Goal: Information Seeking & Learning: Understand process/instructions

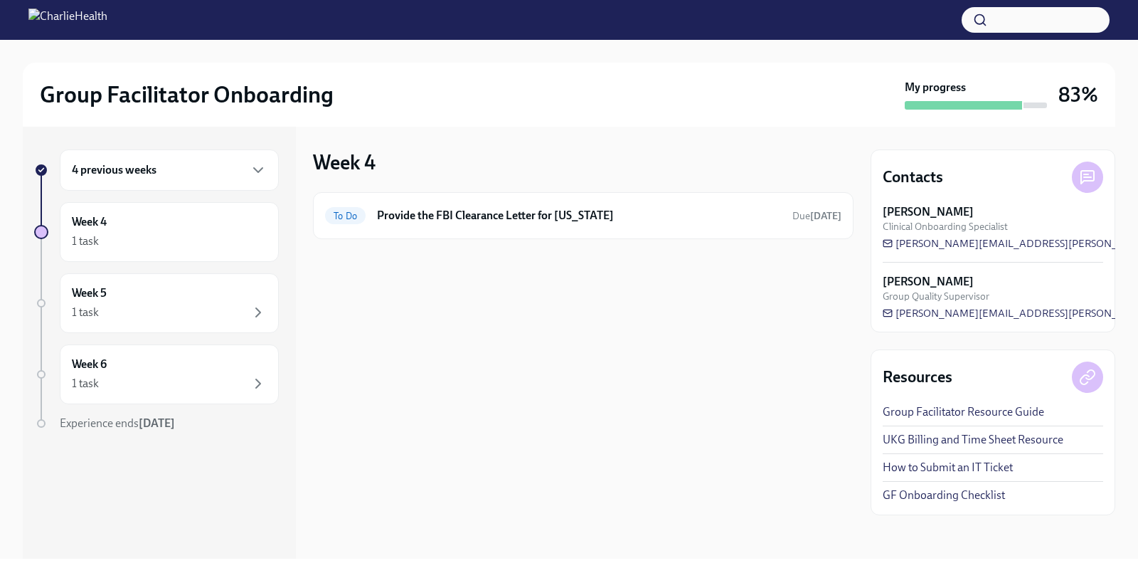
click at [178, 178] on div "4 previous weeks" at bounding box center [169, 170] width 195 height 17
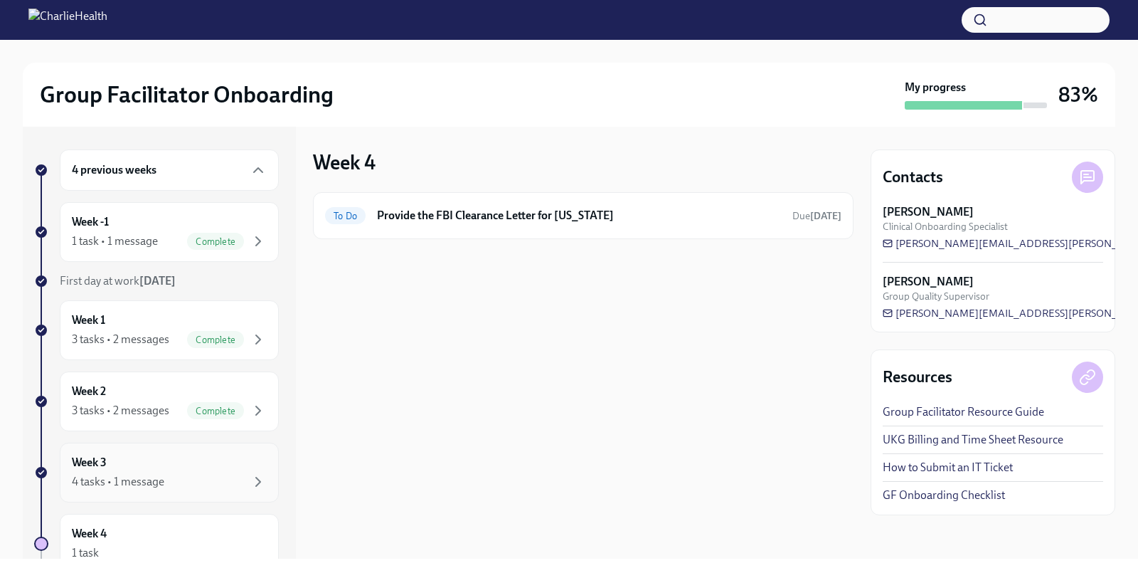
click at [157, 462] on div "Week 3 4 tasks • 1 message" at bounding box center [169, 473] width 195 height 36
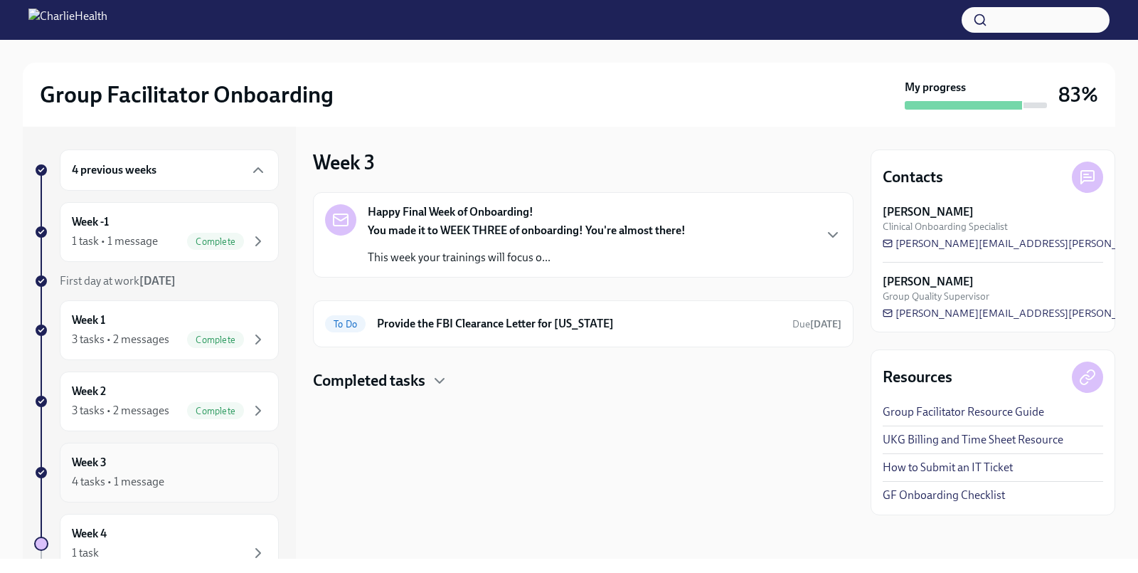
click at [159, 458] on div "Week 3 4 tasks • 1 message" at bounding box center [169, 473] width 195 height 36
click at [423, 223] on strong "You made it to WEEK THREE of onboarding! You're almost there!" at bounding box center [527, 230] width 318 height 14
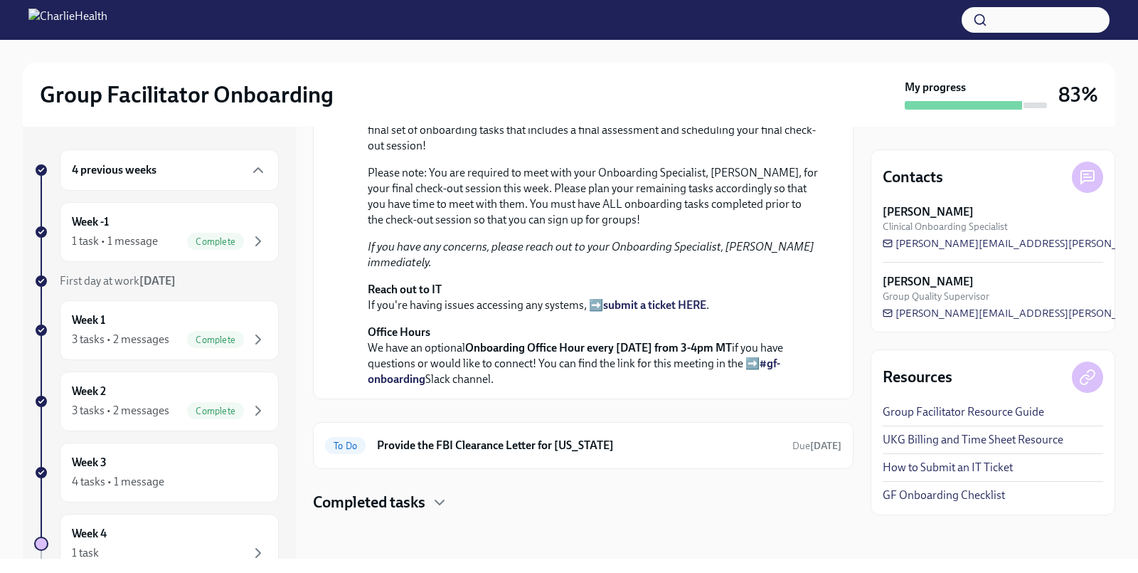
scroll to position [450, 0]
click at [153, 385] on div "Week 2 3 tasks • 2 messages Complete" at bounding box center [169, 401] width 195 height 36
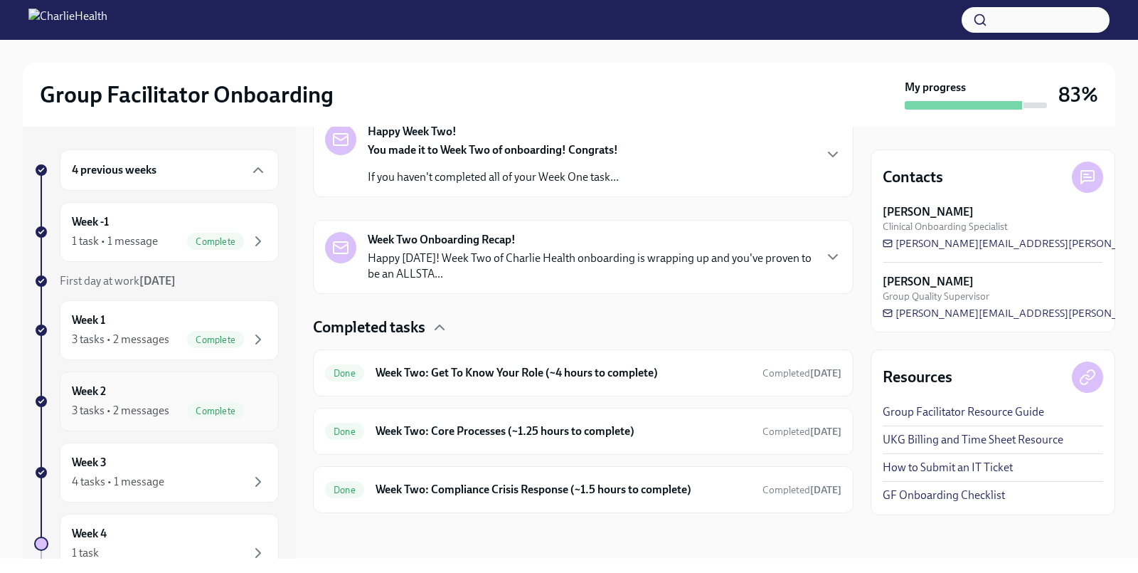
scroll to position [245, 0]
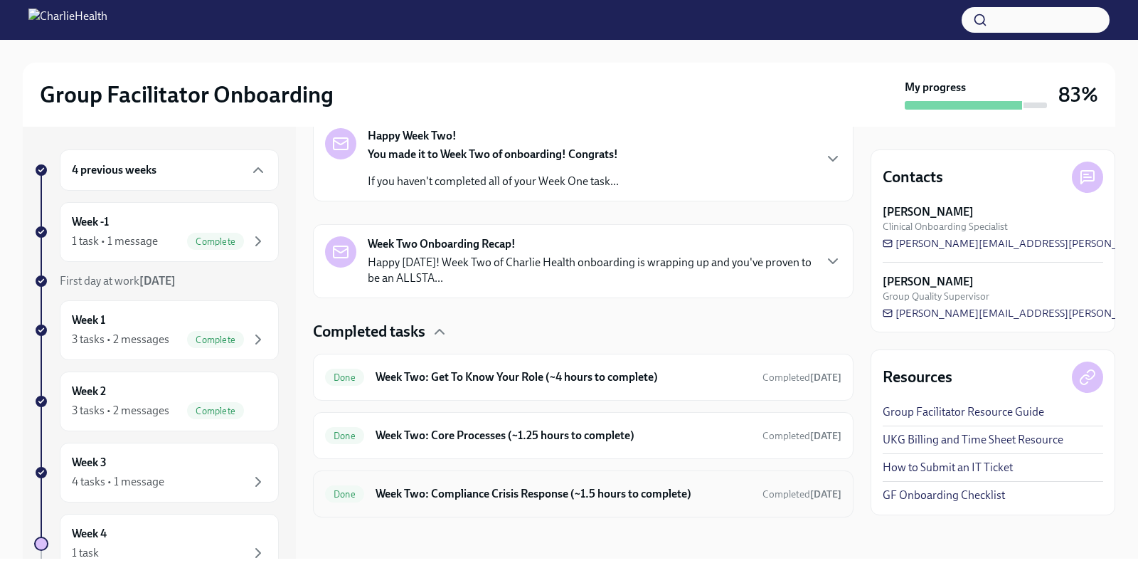
click at [528, 482] on div "Done Week Two: Compliance Crisis Response (~1.5 hours to complete) Completed [D…" at bounding box center [583, 493] width 517 height 23
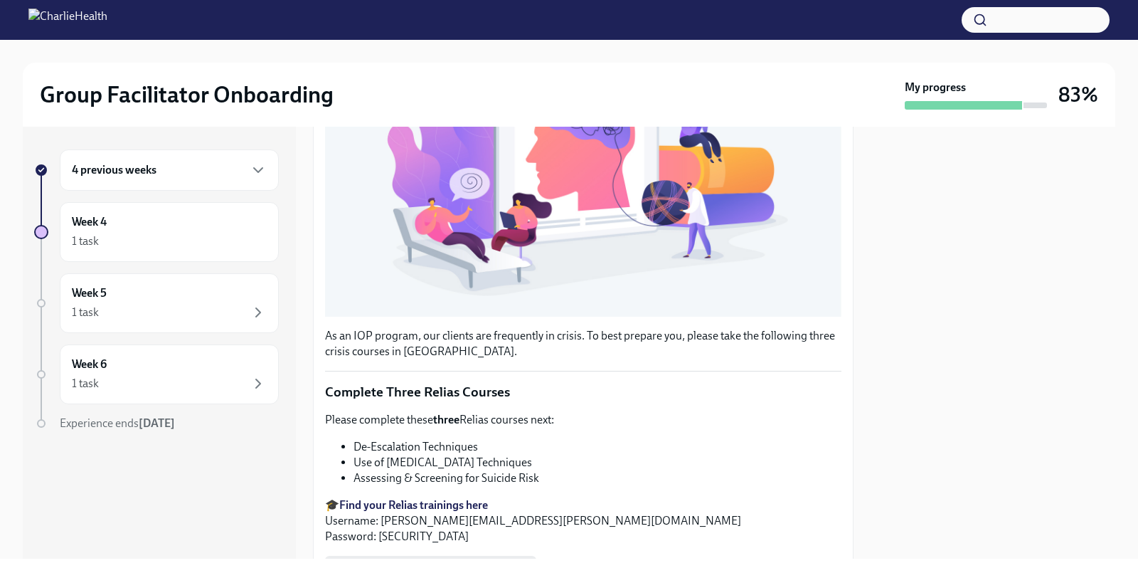
scroll to position [512, 0]
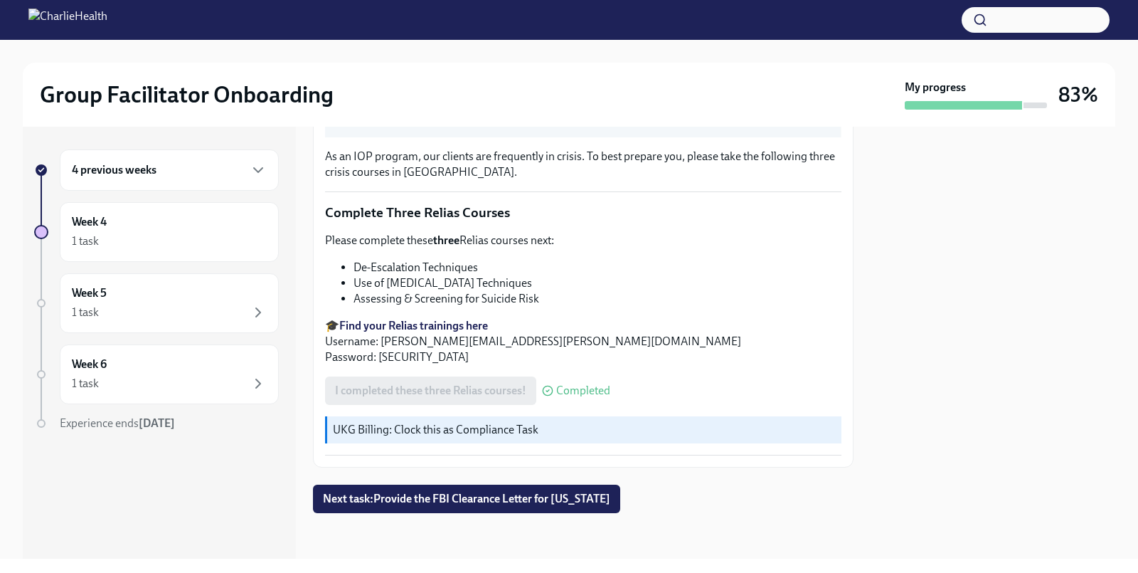
click at [440, 324] on strong "Find your Relias trainings here" at bounding box center [413, 326] width 149 height 14
